Goal: Browse casually: Explore the website without a specific task or goal

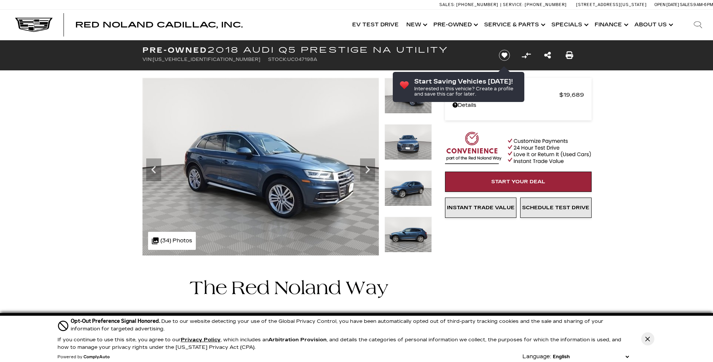
click at [367, 167] on icon "Next" at bounding box center [367, 170] width 5 height 8
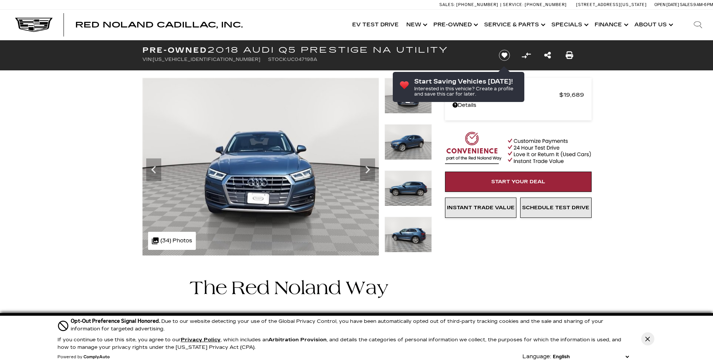
click at [367, 167] on icon "Next" at bounding box center [367, 170] width 5 height 8
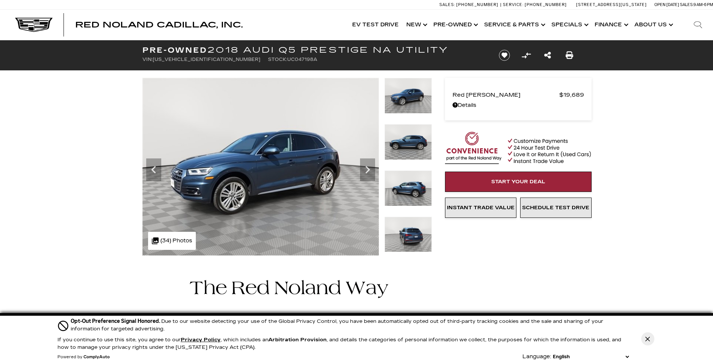
click at [367, 167] on icon "Next" at bounding box center [367, 170] width 5 height 8
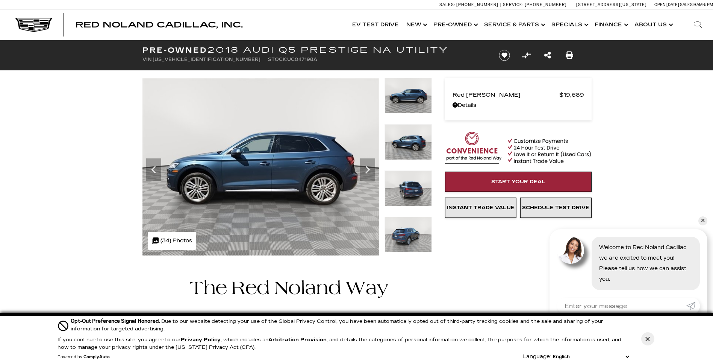
click at [367, 167] on icon "Next" at bounding box center [367, 170] width 5 height 8
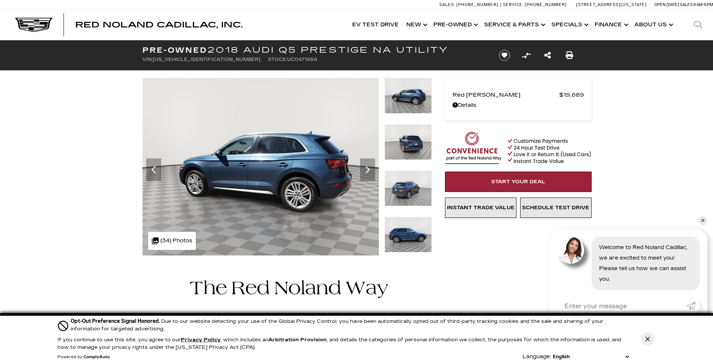
click at [367, 167] on icon "Next" at bounding box center [367, 170] width 5 height 8
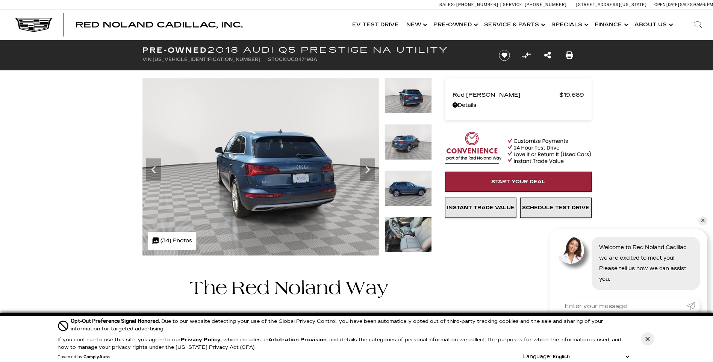
click at [367, 167] on icon "Next" at bounding box center [367, 170] width 5 height 8
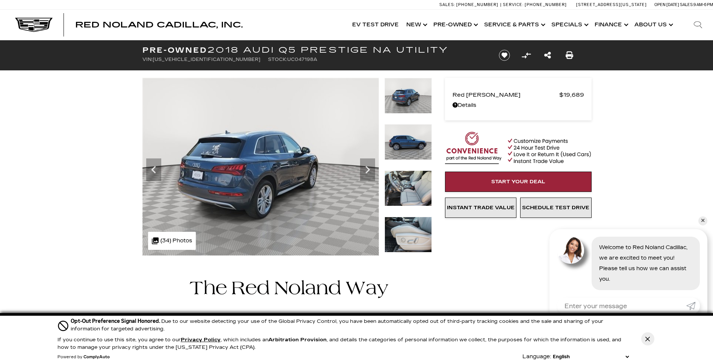
click at [367, 167] on icon "Next" at bounding box center [367, 170] width 5 height 8
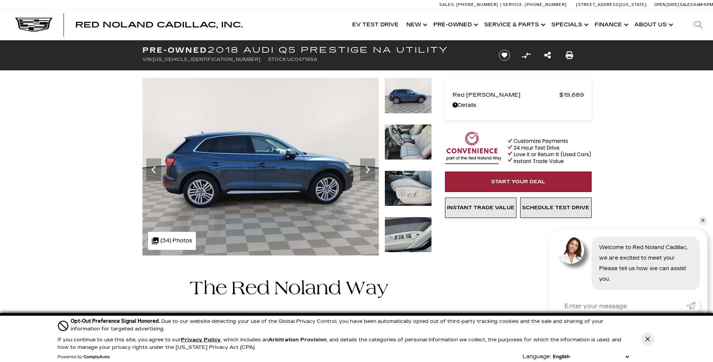
click at [367, 167] on icon "Next" at bounding box center [367, 170] width 5 height 8
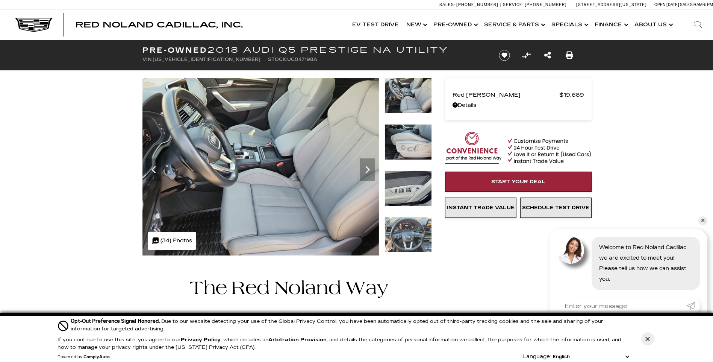
click at [367, 167] on icon "Next" at bounding box center [367, 170] width 5 height 8
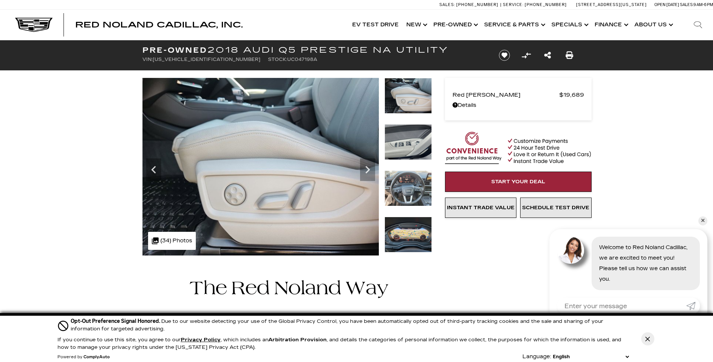
click at [367, 167] on icon "Next" at bounding box center [367, 170] width 5 height 8
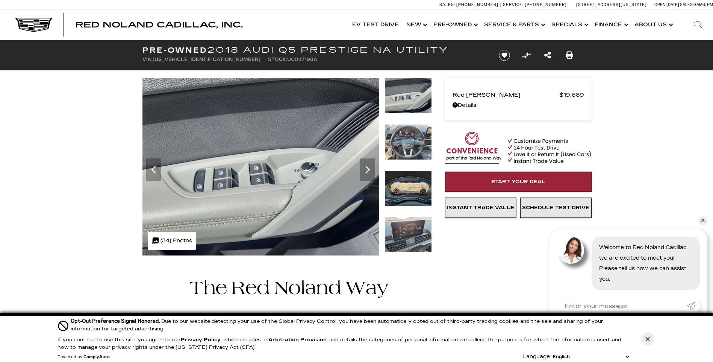
click at [367, 167] on icon "Next" at bounding box center [367, 170] width 5 height 8
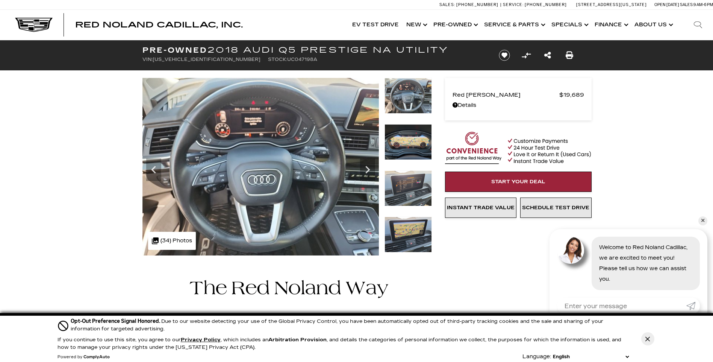
click at [367, 167] on icon "Next" at bounding box center [367, 170] width 5 height 8
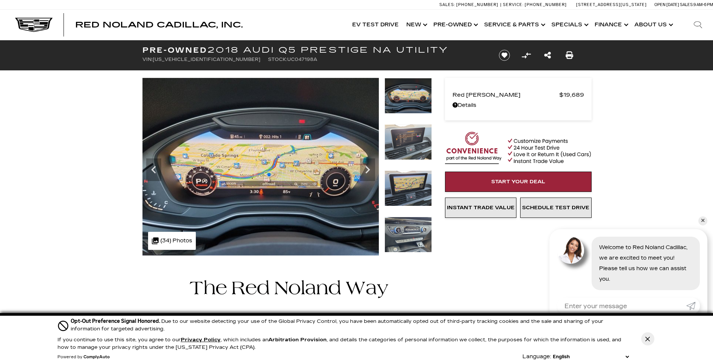
click at [367, 167] on icon "Next" at bounding box center [367, 170] width 5 height 8
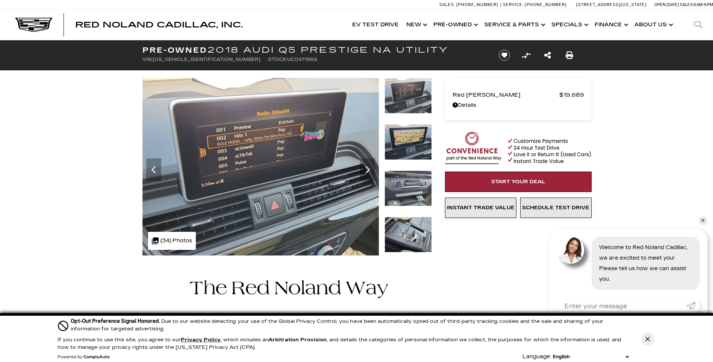
click at [367, 167] on icon "Next" at bounding box center [367, 170] width 5 height 8
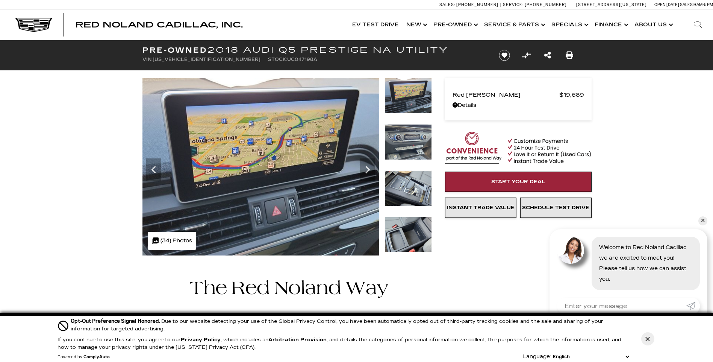
click at [367, 167] on icon "Next" at bounding box center [367, 170] width 5 height 8
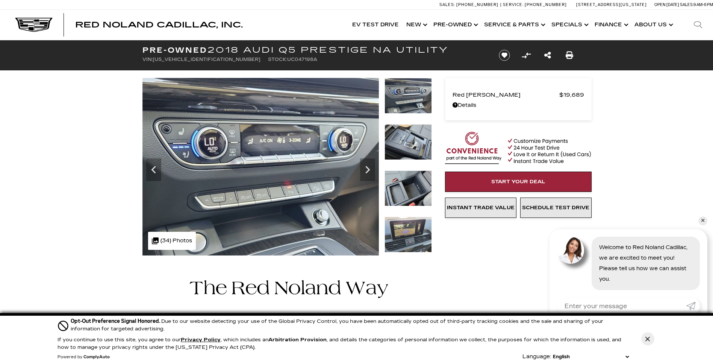
click at [367, 167] on icon "Next" at bounding box center [367, 170] width 5 height 8
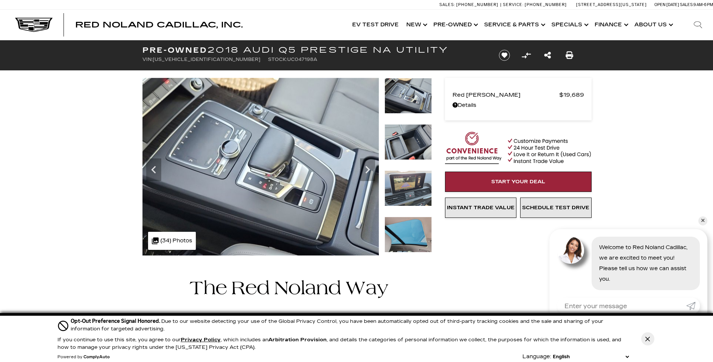
click at [367, 167] on icon "Next" at bounding box center [367, 170] width 5 height 8
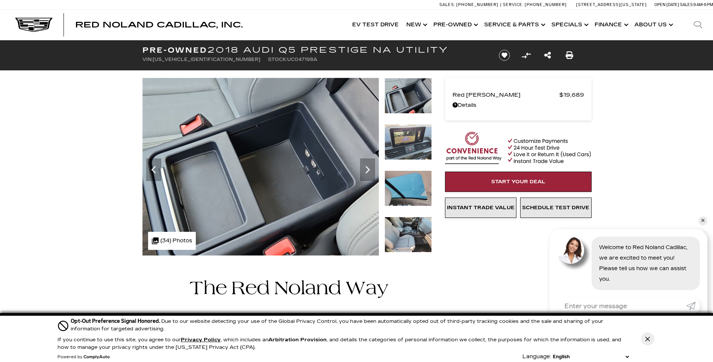
click at [367, 167] on icon "Next" at bounding box center [367, 170] width 5 height 8
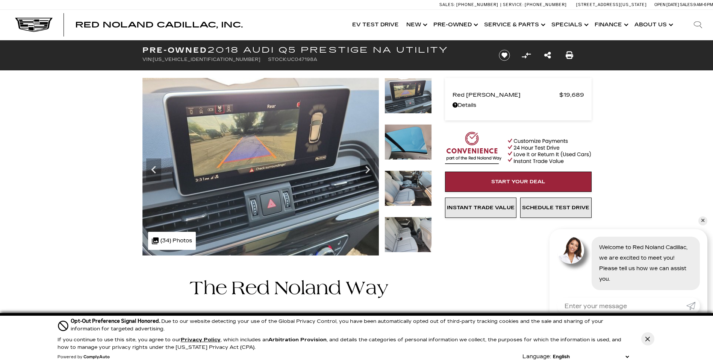
click at [367, 167] on icon "Next" at bounding box center [367, 170] width 5 height 8
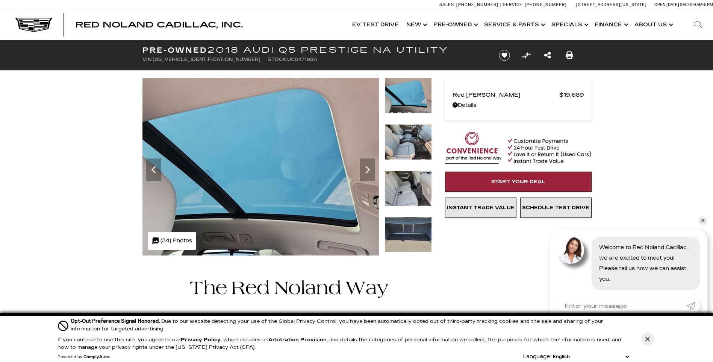
click at [367, 167] on icon "Next" at bounding box center [367, 170] width 5 height 8
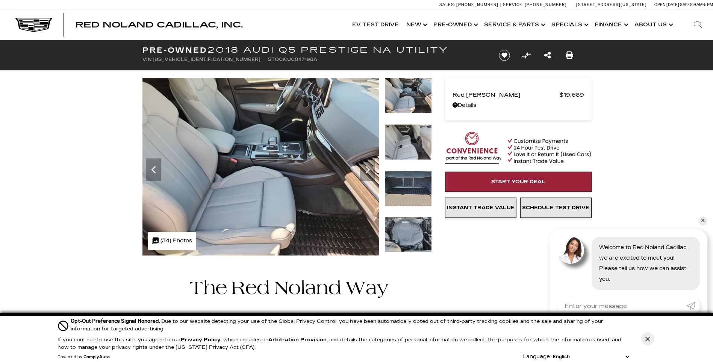
click at [367, 167] on icon "Next" at bounding box center [367, 170] width 5 height 8
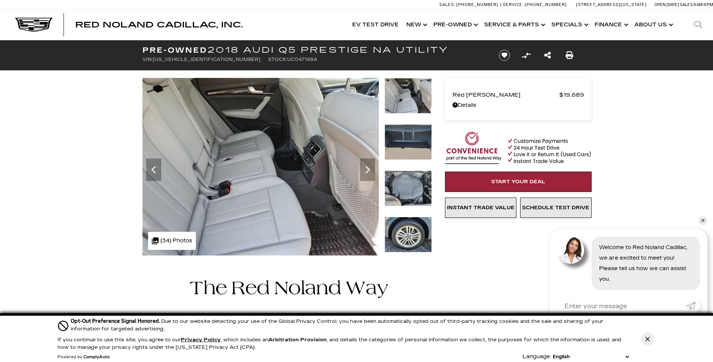
click at [367, 167] on icon "Next" at bounding box center [367, 170] width 5 height 8
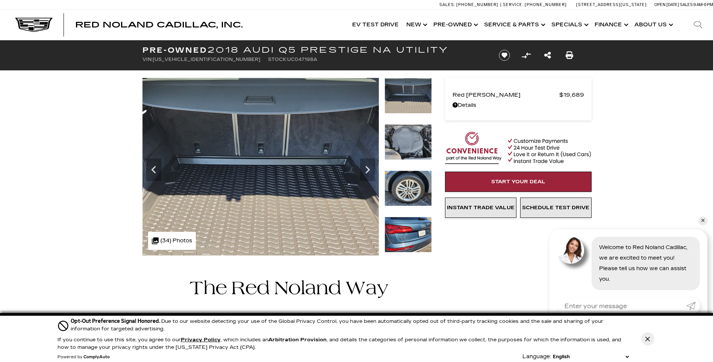
click at [367, 167] on icon "Next" at bounding box center [367, 170] width 5 height 8
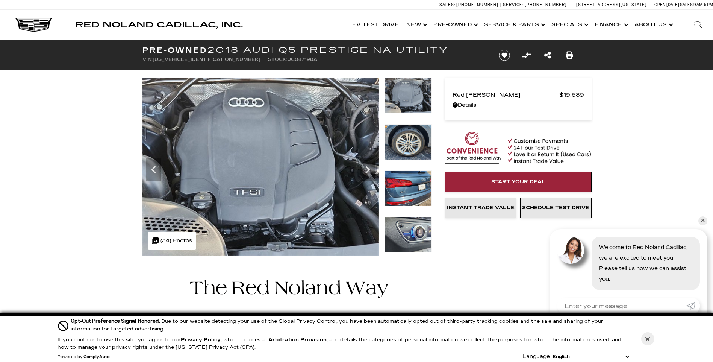
click at [646, 340] on icon "Close Button" at bounding box center [648, 338] width 5 height 5
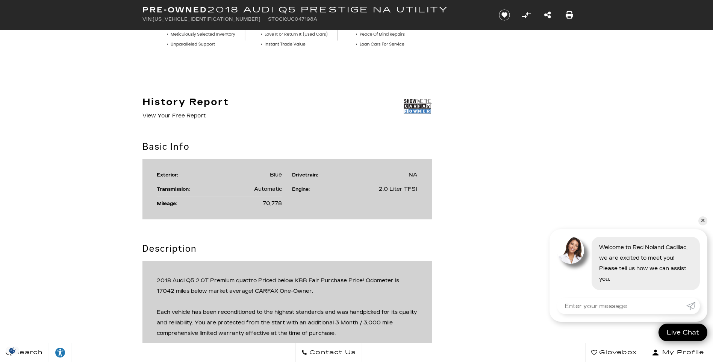
scroll to position [226, 0]
